Goal: Task Accomplishment & Management: Complete application form

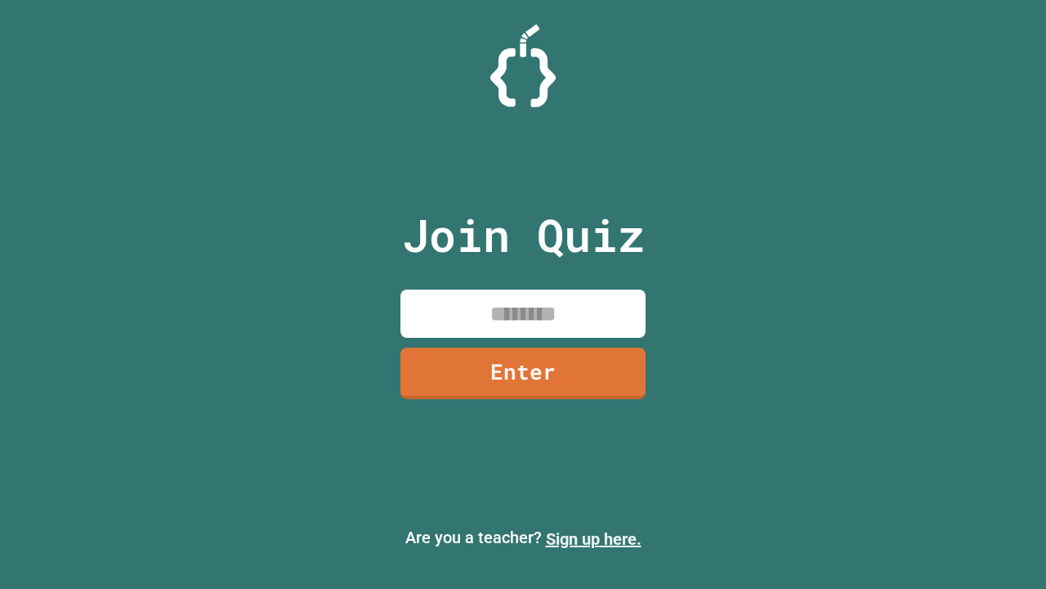
click at [594, 539] on link "Sign up here." at bounding box center [594, 539] width 96 height 20
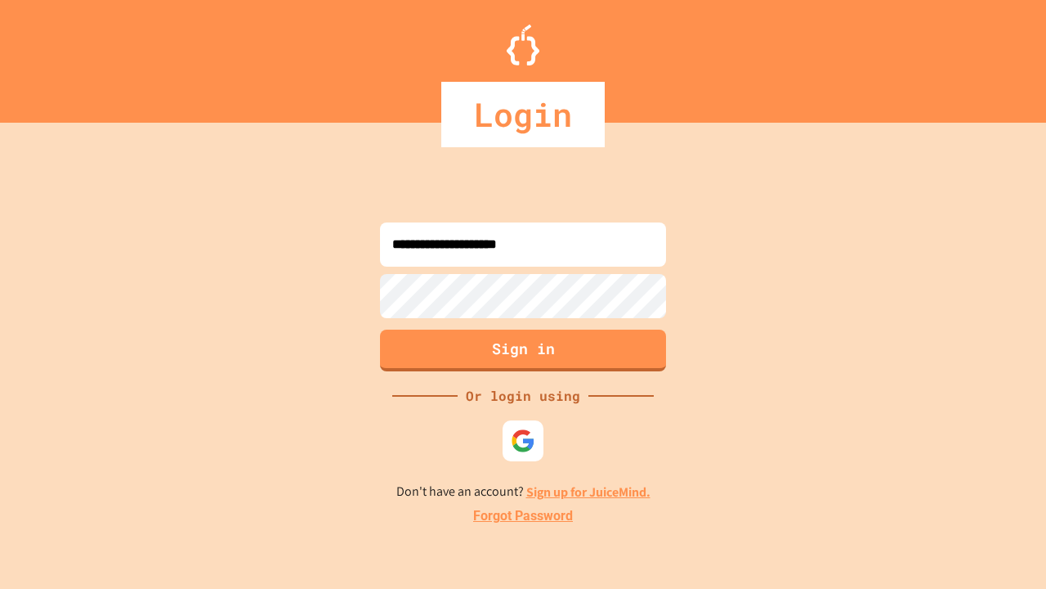
type input "**********"
